Goal: Navigation & Orientation: Find specific page/section

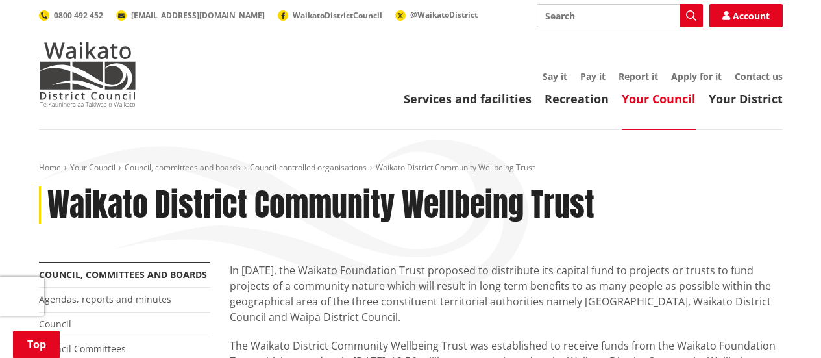
scroll to position [195, 0]
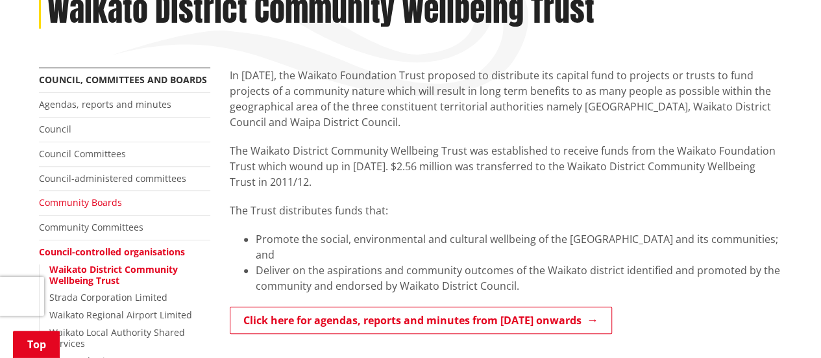
click at [97, 204] on link "Community Boards" at bounding box center [80, 202] width 83 height 12
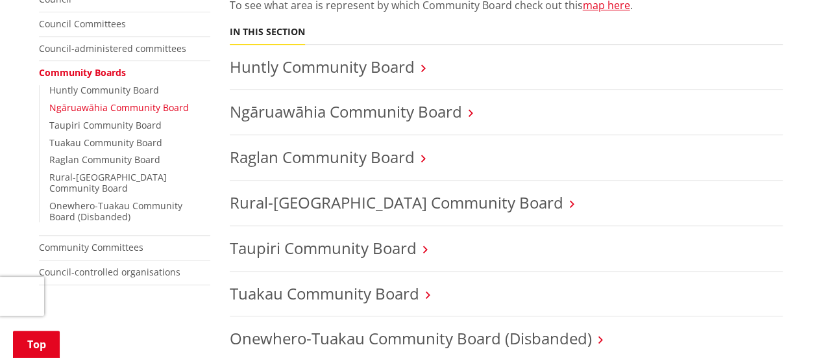
scroll to position [260, 0]
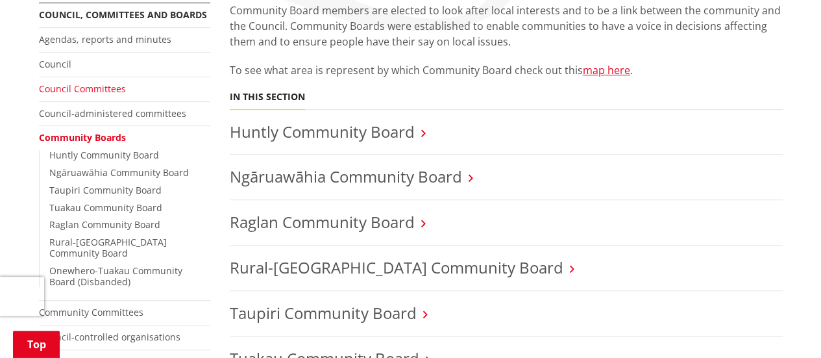
click at [92, 93] on link "Council Committees" at bounding box center [82, 88] width 87 height 12
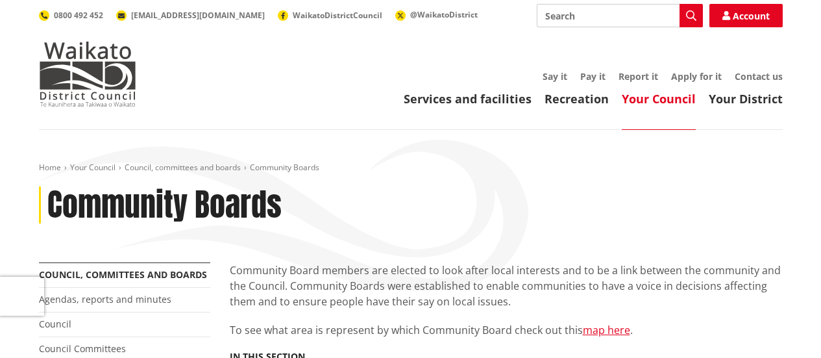
scroll to position [260, 0]
